Goal: Transaction & Acquisition: Subscribe to service/newsletter

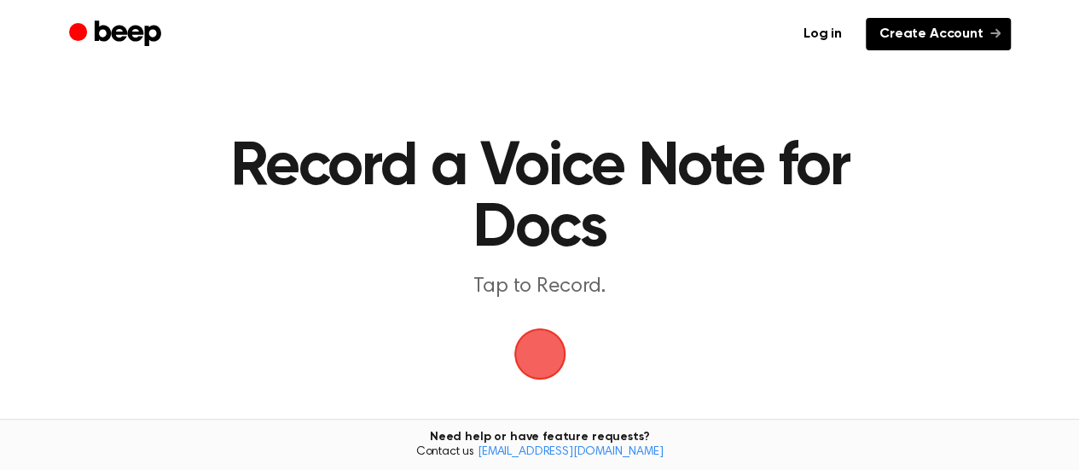
click at [906, 49] on link "Create Account" at bounding box center [938, 34] width 145 height 32
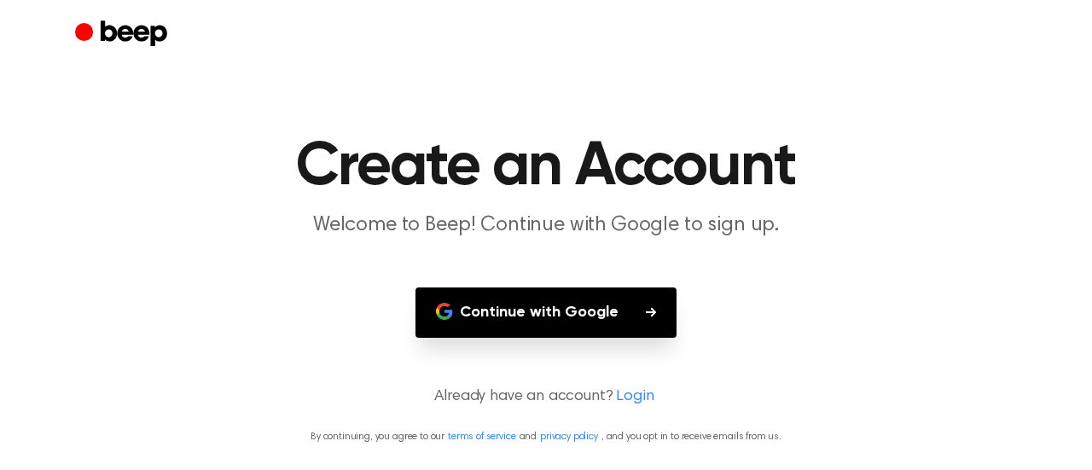
click at [564, 321] on button "Continue with Google" at bounding box center [545, 312] width 261 height 50
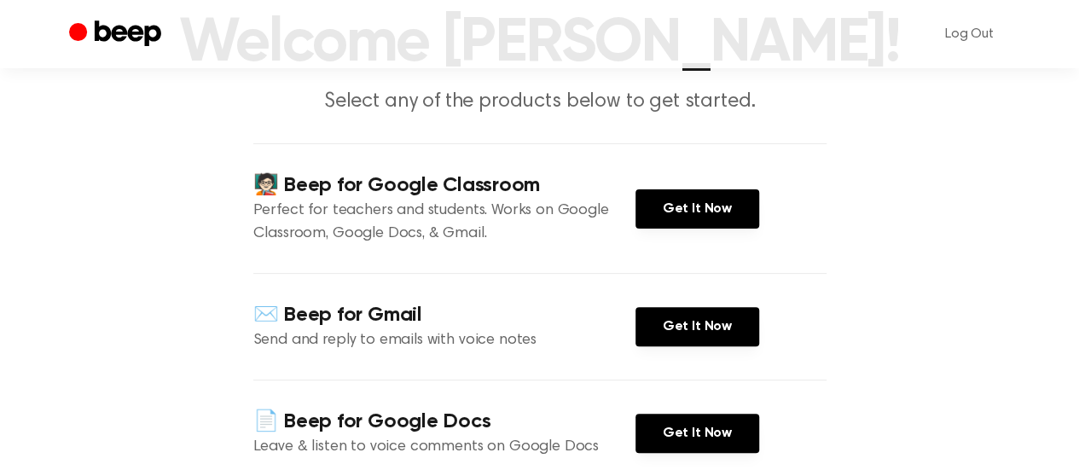
scroll to position [102, 0]
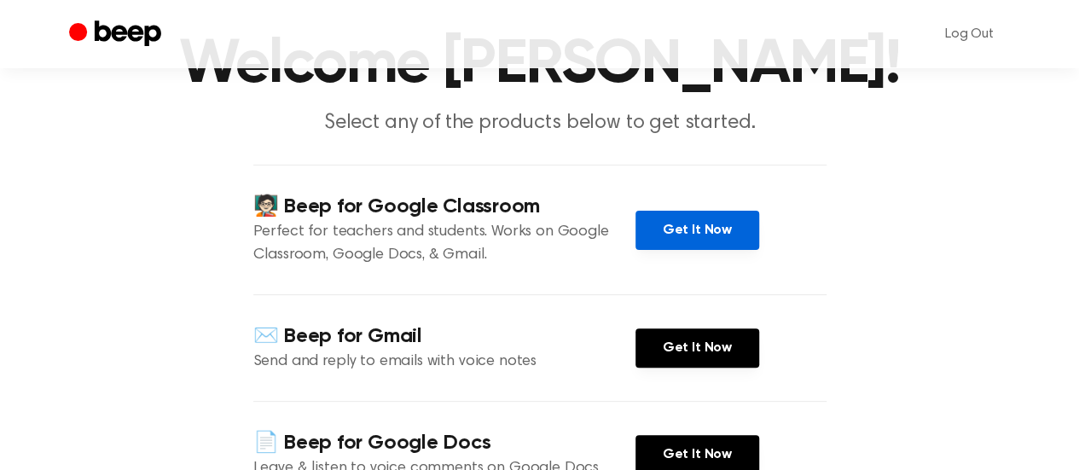
click at [687, 230] on link "Get It Now" at bounding box center [697, 230] width 124 height 39
